Goal: Navigation & Orientation: Find specific page/section

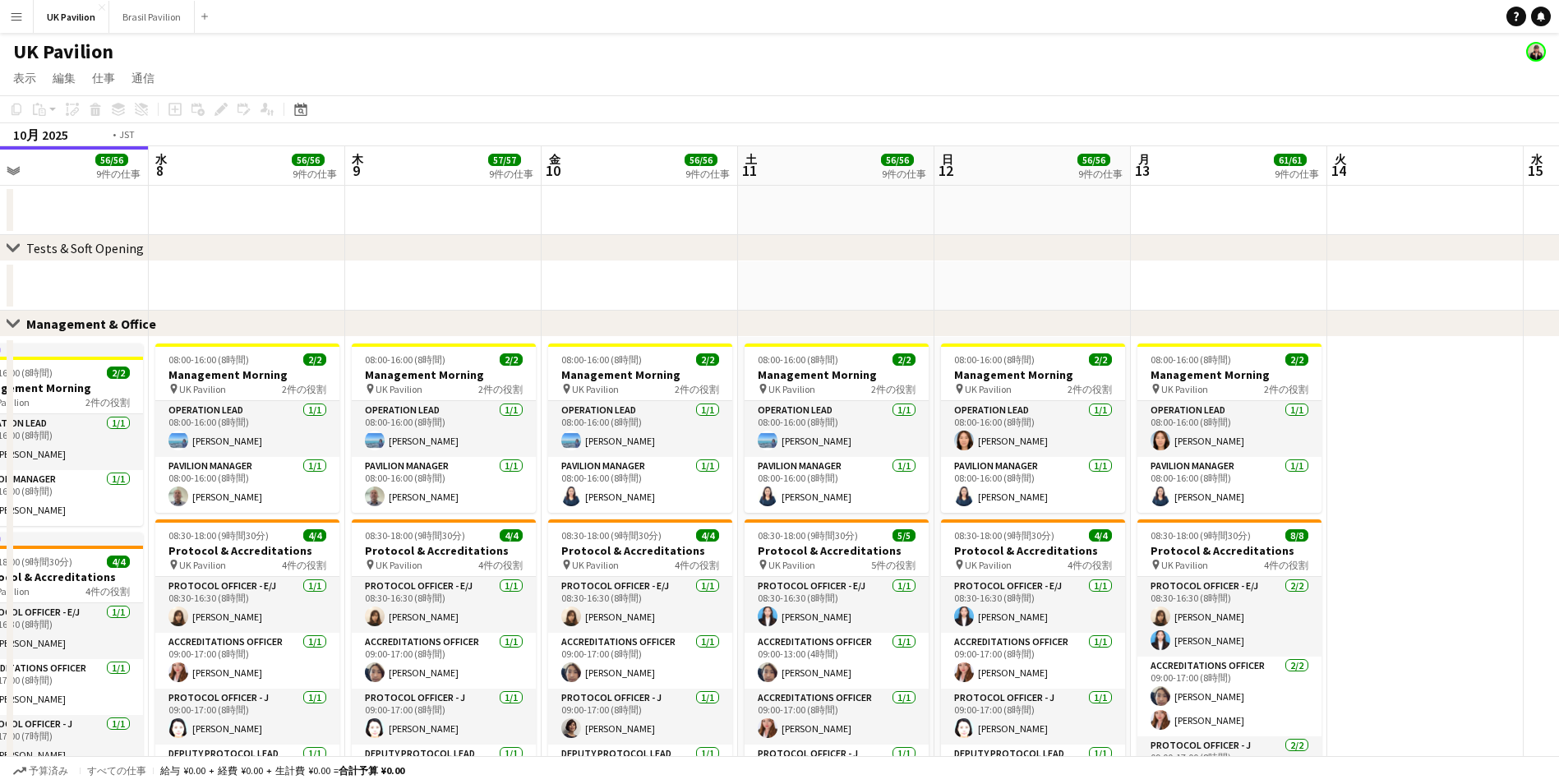
scroll to position [0, 508]
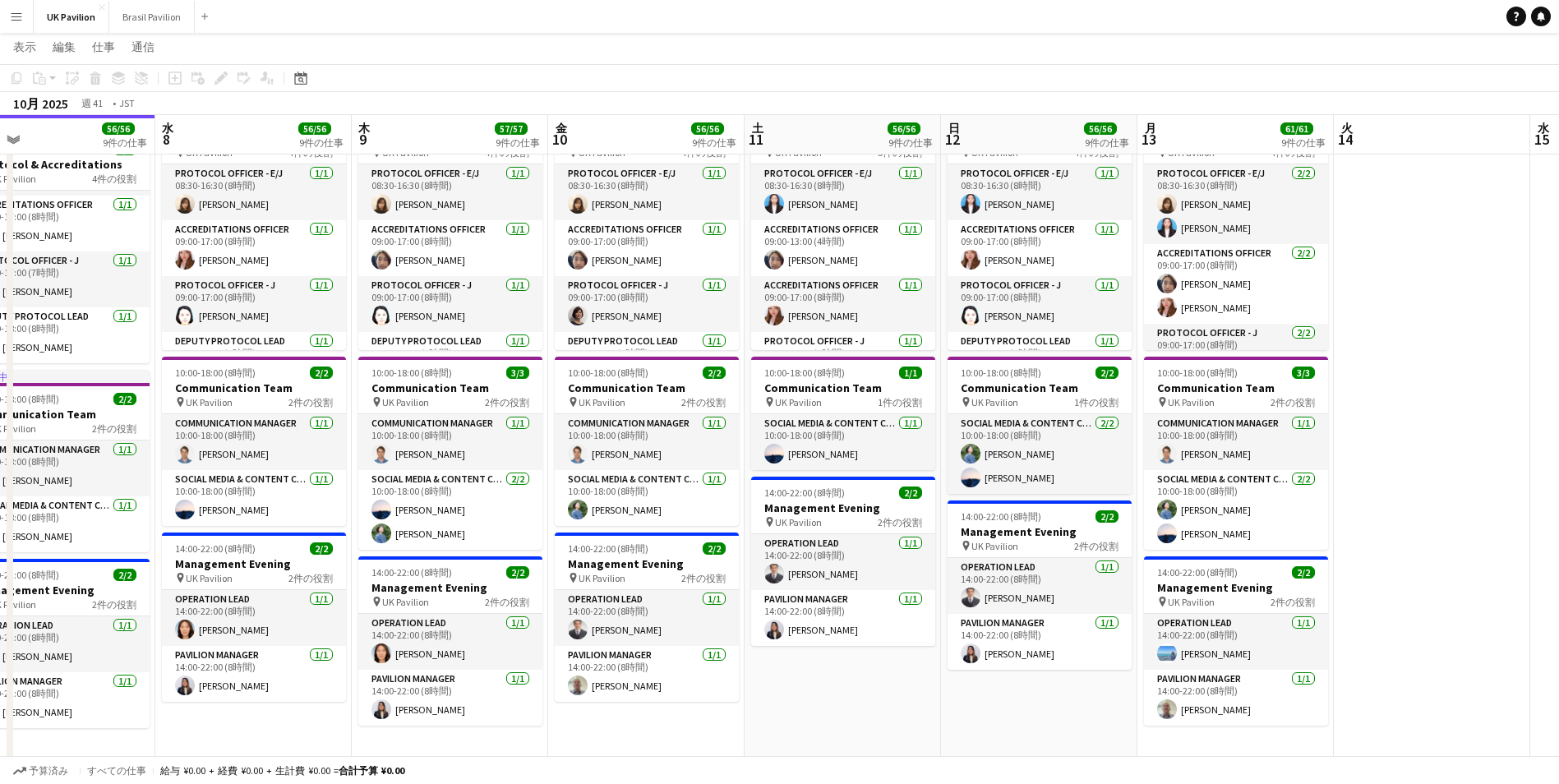
scroll to position [0, 656]
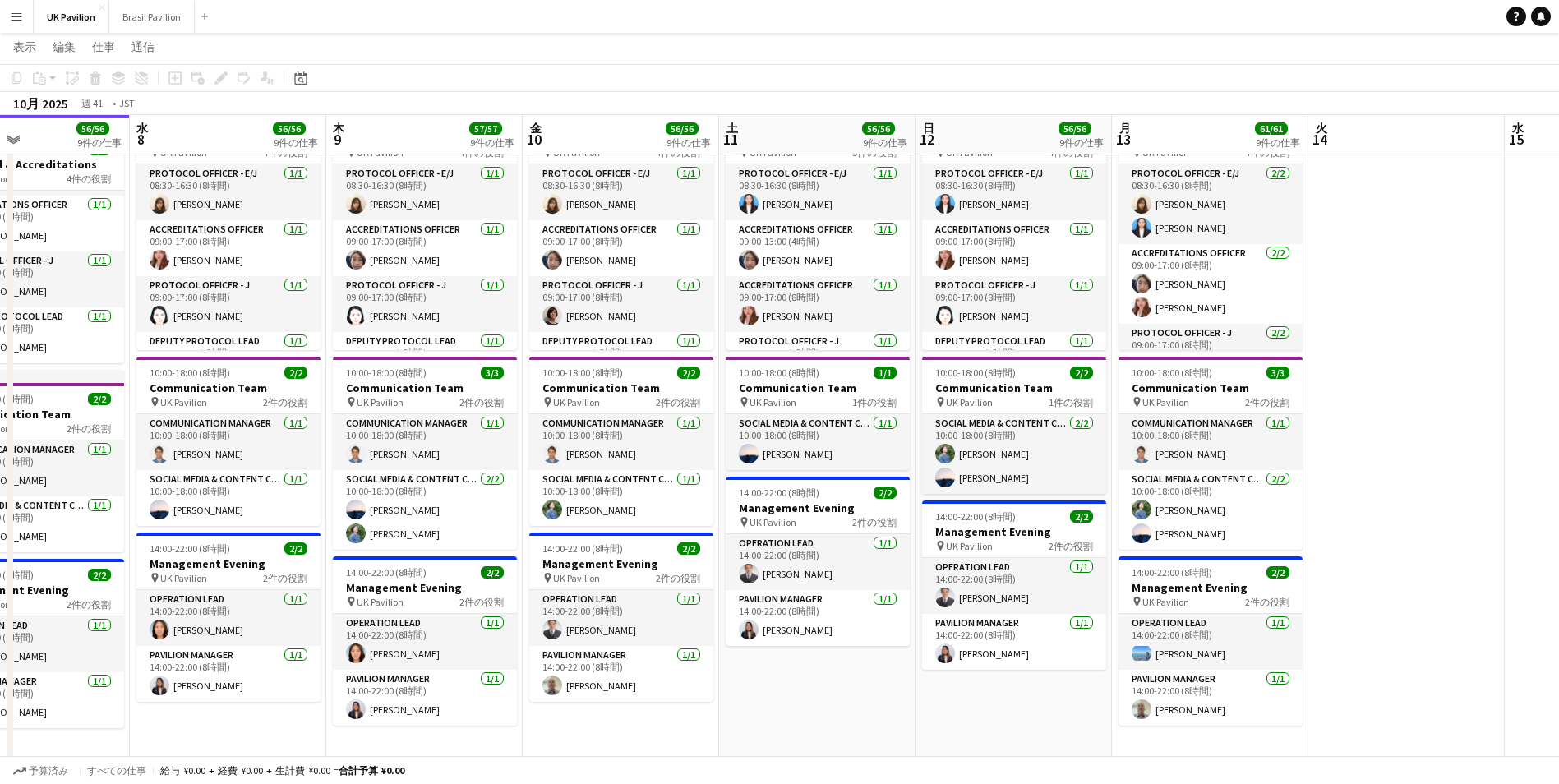
drag, startPoint x: 1043, startPoint y: 144, endPoint x: 630, endPoint y: 151, distance: 413.1
click at [630, 151] on app-calendar-viewport "土 4 55/55 9件の仕事 日 5 56/56 9件の仕事 月 6 56/56 9件の仕事 火 7 56/56 9件の仕事 水 8 56/56 9件の仕事…" at bounding box center [779, 727] width 1559 height 2147
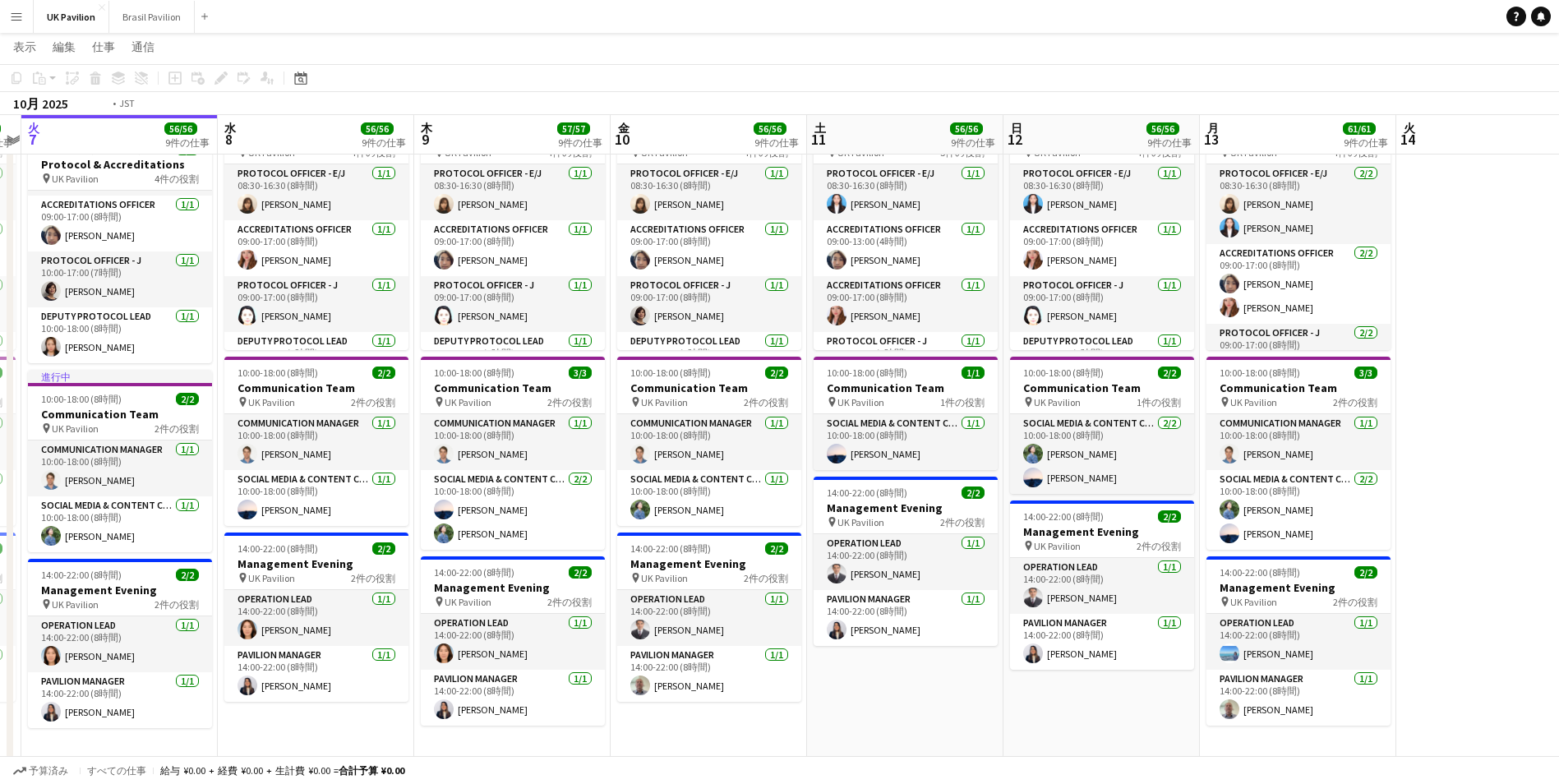
scroll to position [0, 500]
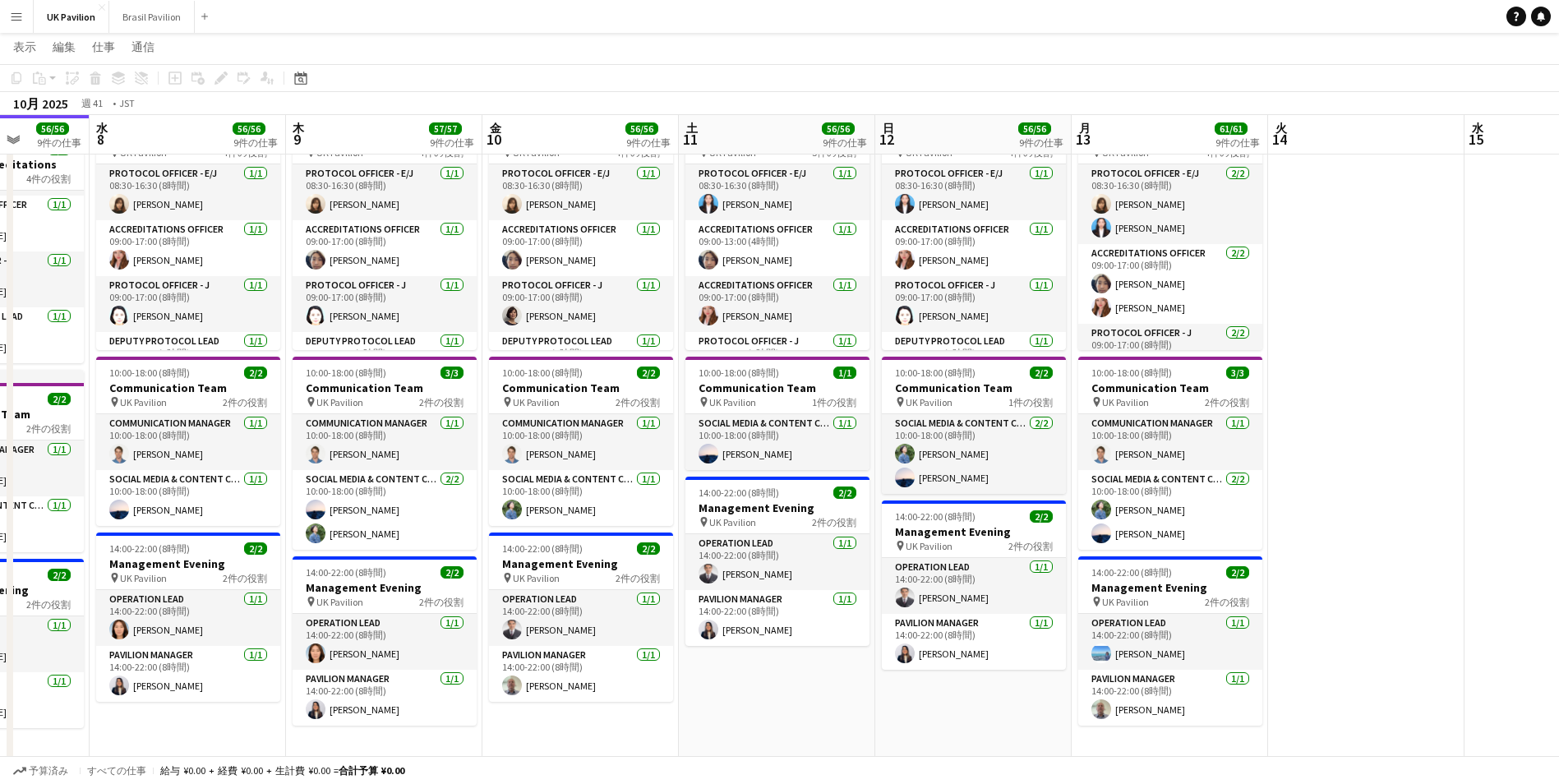
drag, startPoint x: 626, startPoint y: 134, endPoint x: 585, endPoint y: 158, distance: 47.5
click at [585, 158] on app-calendar-viewport "日 5 56/56 9件の仕事 月 6 56/56 9件の仕事 火 7 56/56 9件の仕事 水 8 56/56 9件の仕事 木 9 57/57 9件の仕事…" at bounding box center [779, 727] width 1559 height 2147
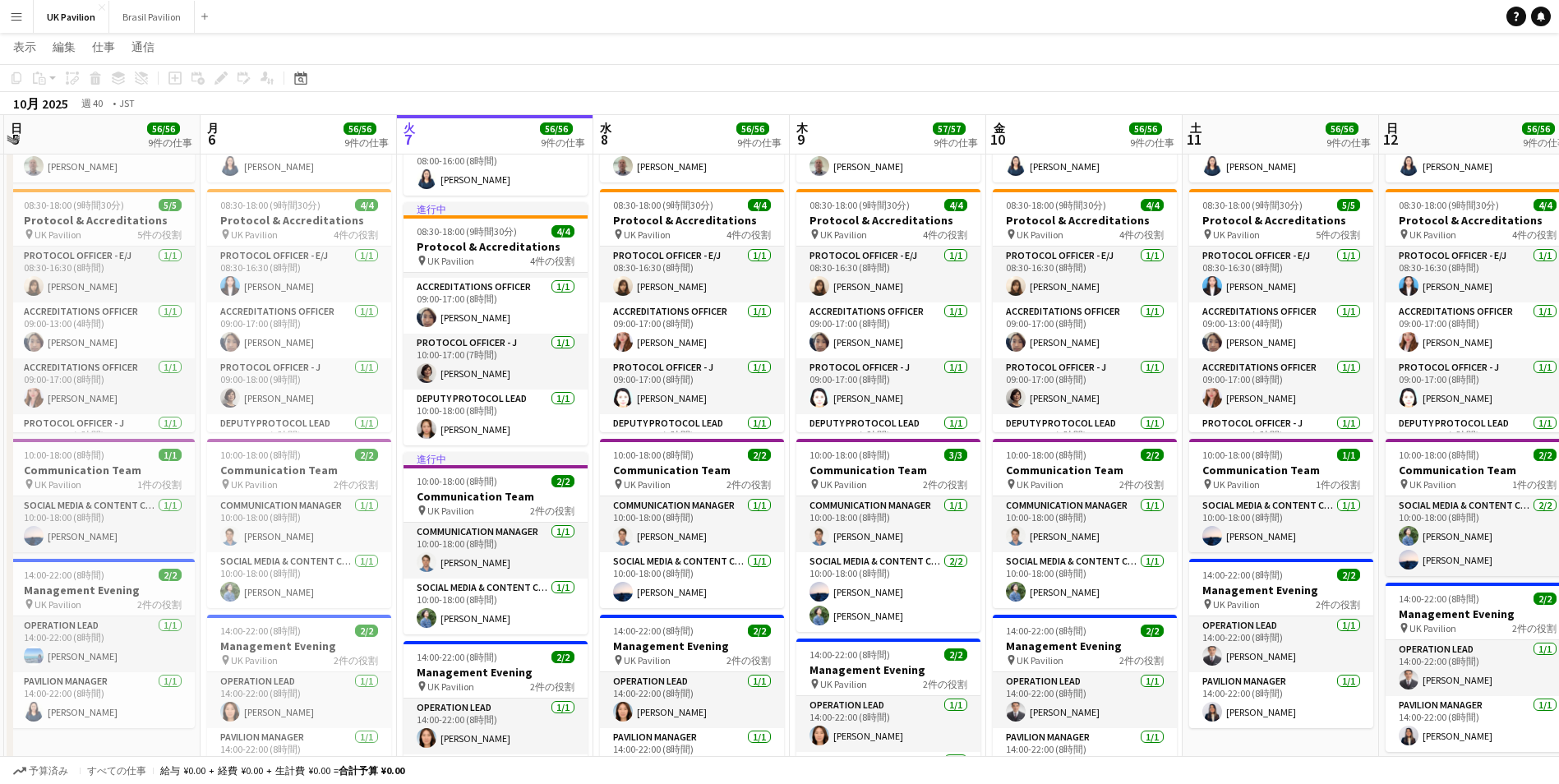
scroll to position [0, 372]
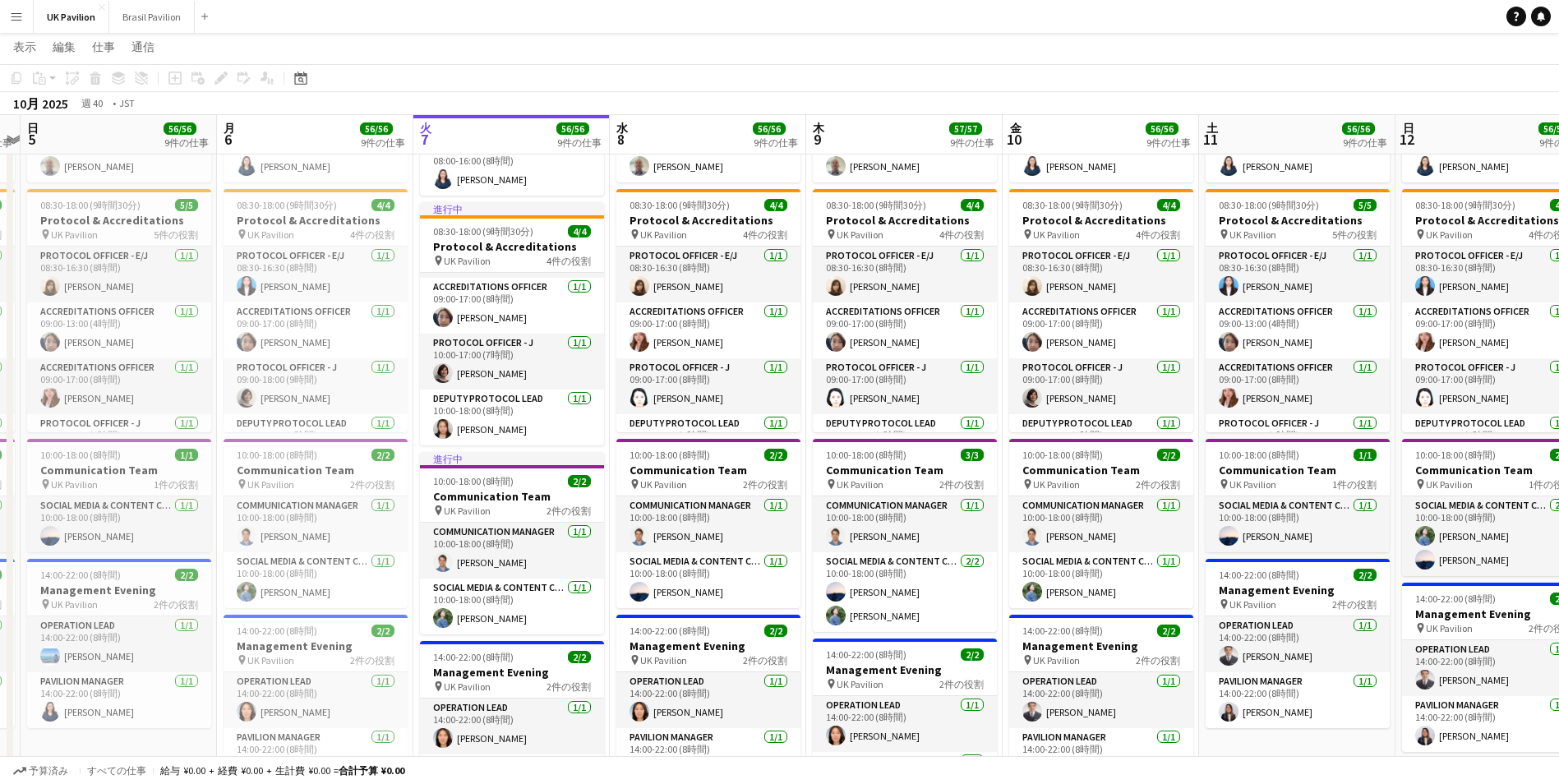
drag, startPoint x: 610, startPoint y: 136, endPoint x: 1073, endPoint y: 130, distance: 463.0
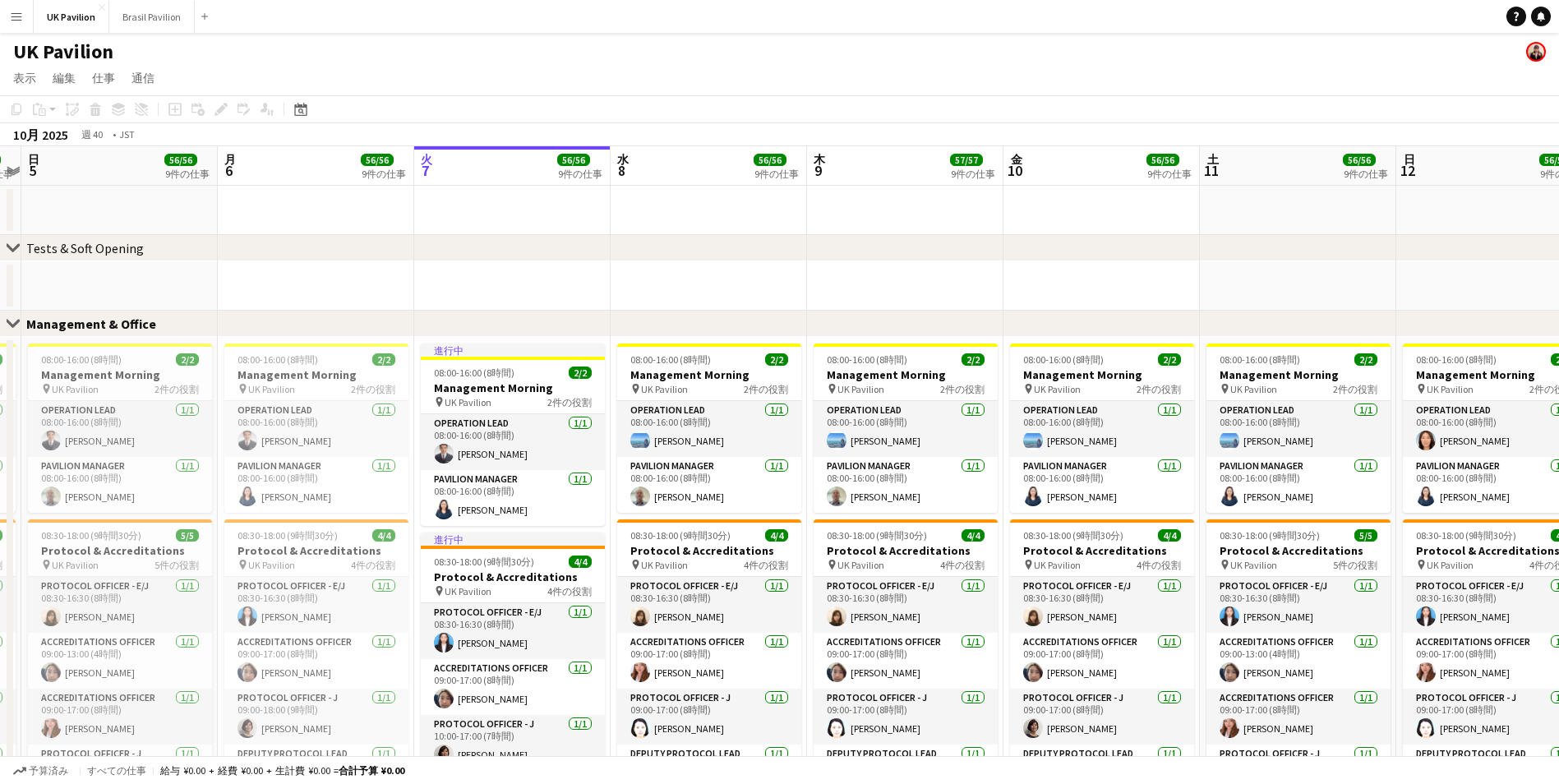
scroll to position [0, 390]
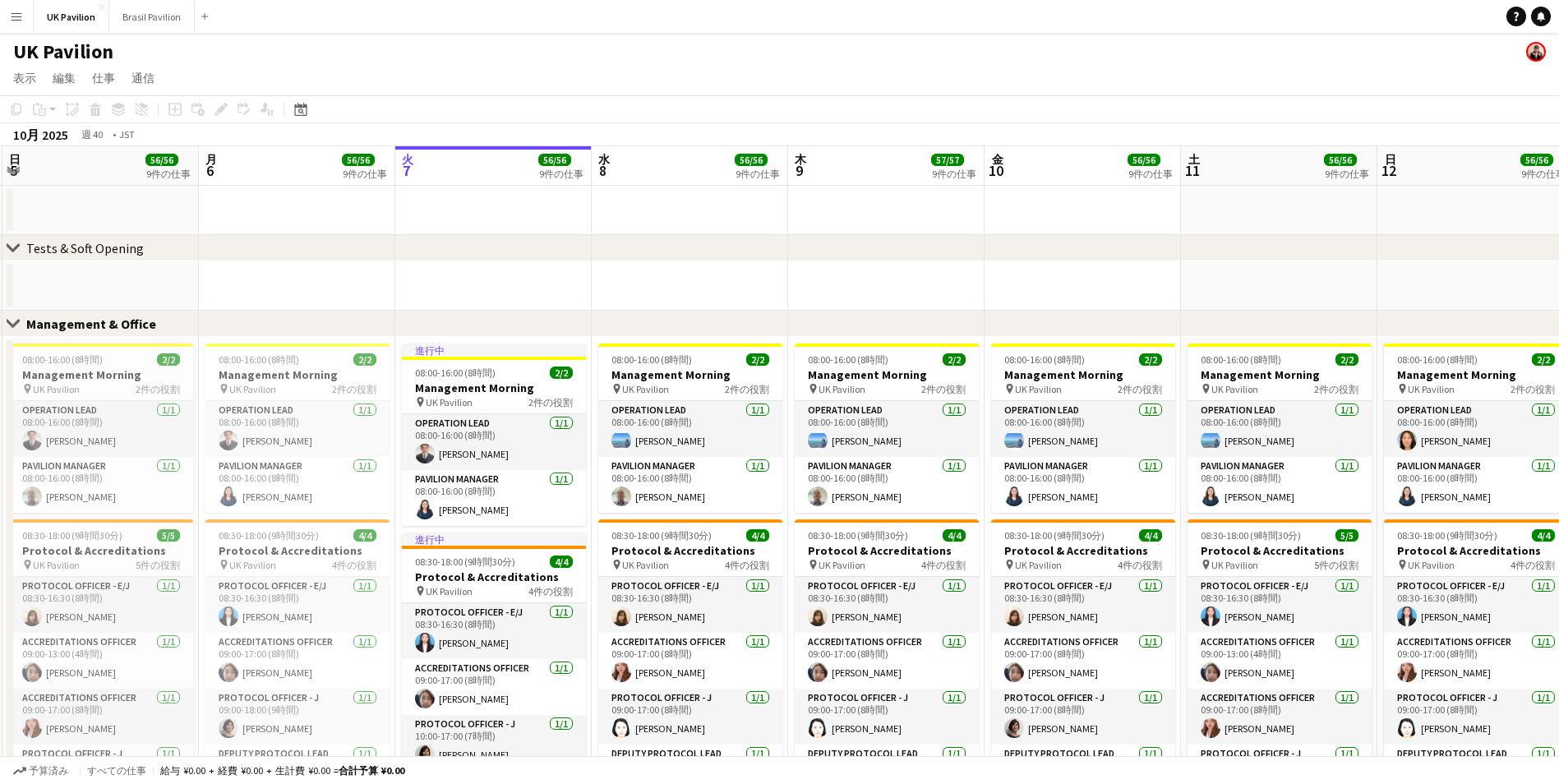
drag, startPoint x: 715, startPoint y: 173, endPoint x: 696, endPoint y: 163, distance: 21.5
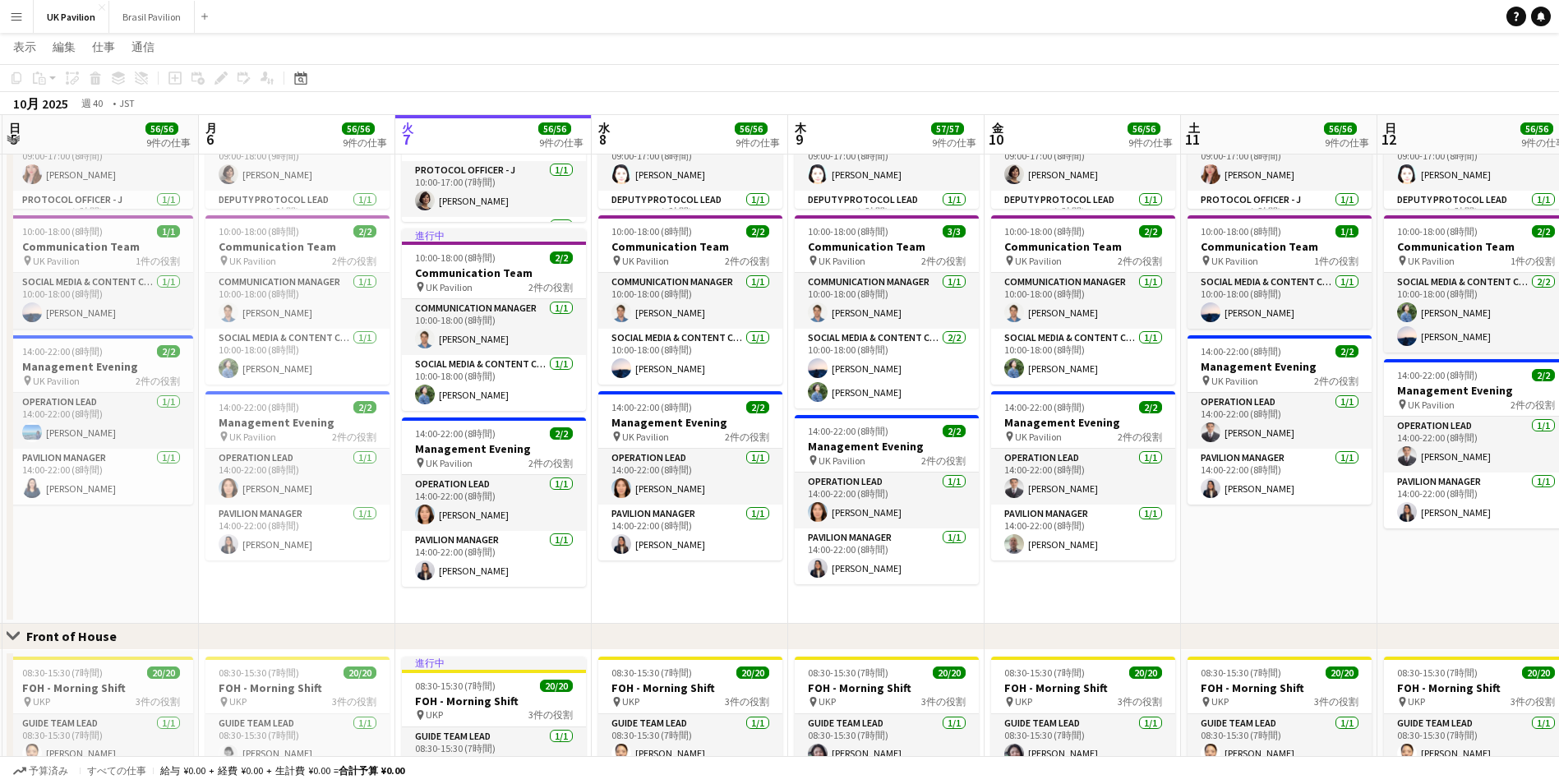
scroll to position [0, 0]
